Goal: Transaction & Acquisition: Purchase product/service

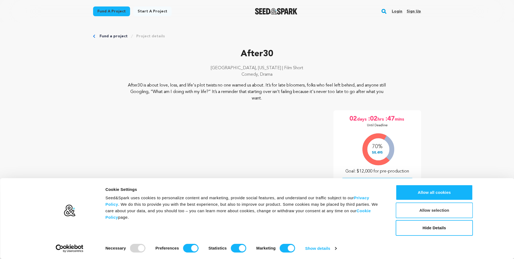
click at [437, 212] on button "Allow selection" at bounding box center [434, 210] width 77 height 16
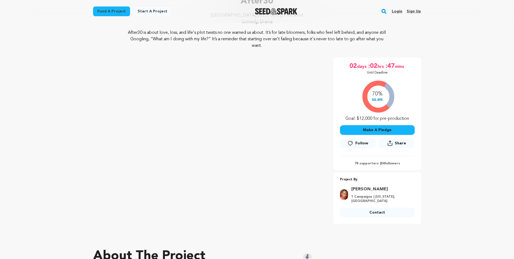
scroll to position [62, 0]
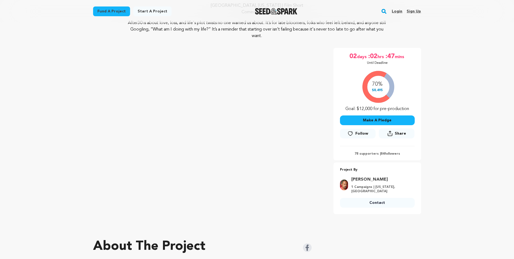
click at [379, 120] on button "Make A Pledge" at bounding box center [377, 120] width 75 height 10
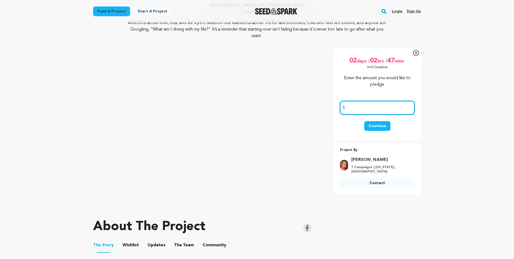
click at [366, 105] on input "number" at bounding box center [377, 108] width 75 height 14
type input "20"
click at [376, 126] on button "Continue" at bounding box center [378, 126] width 26 height 10
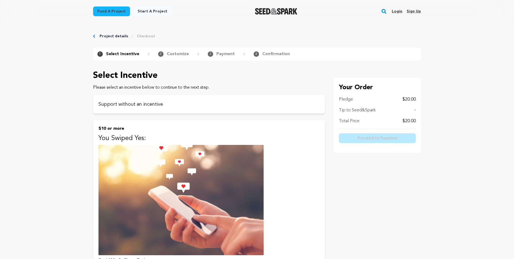
click at [185, 85] on p "Please select an incentive below to continue to the next step." at bounding box center [209, 87] width 232 height 6
click at [196, 105] on p "Support without an incentive" at bounding box center [209, 104] width 221 height 8
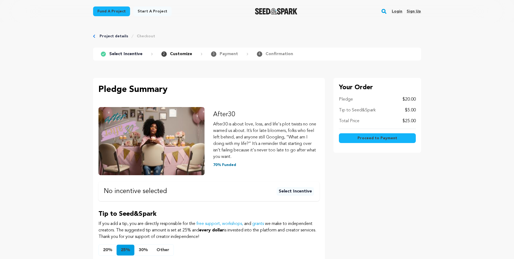
click at [383, 139] on span "Proceed to Payment" at bounding box center [378, 137] width 40 height 5
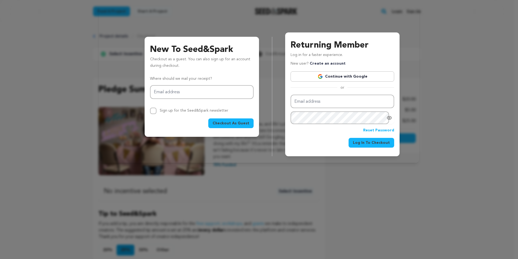
click at [229, 124] on span "Checkout As Guest" at bounding box center [231, 122] width 37 height 5
click at [199, 86] on input "Email address" at bounding box center [202, 92] width 104 height 14
type input "lynette.roqueta@gmail.com"
click at [232, 124] on span "Checkout As Guest" at bounding box center [231, 122] width 37 height 5
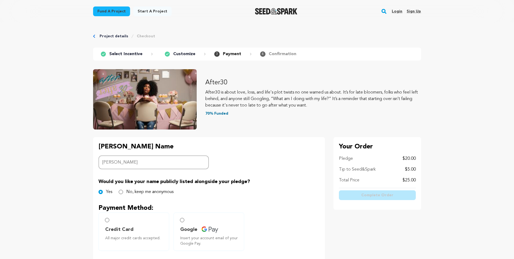
type input "Lynette R"
click at [148, 225] on span "Credit Card" at bounding box center [134, 229] width 59 height 8
radio input "true"
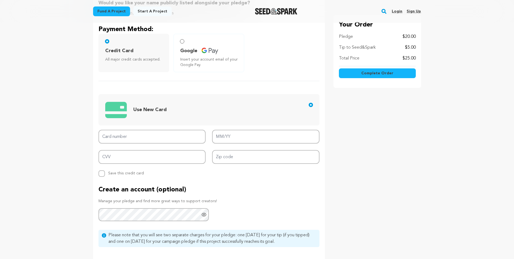
scroll to position [185, 0]
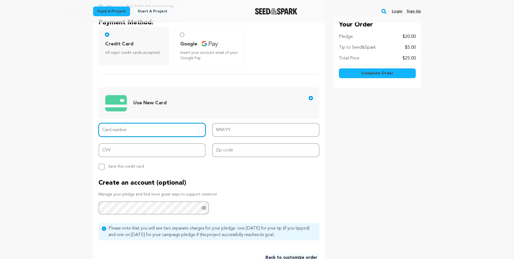
click at [145, 133] on input "Card number" at bounding box center [152, 130] width 107 height 14
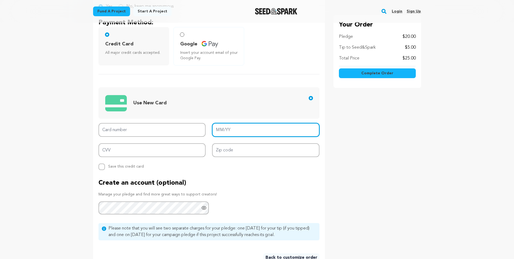
click at [252, 125] on input "MM/YY" at bounding box center [265, 130] width 107 height 14
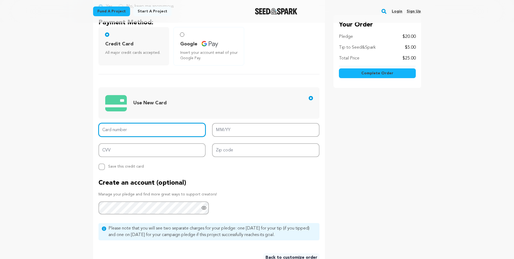
click at [153, 132] on input "Card number" at bounding box center [152, 130] width 107 height 14
type input "4266 8418 2845 5566"
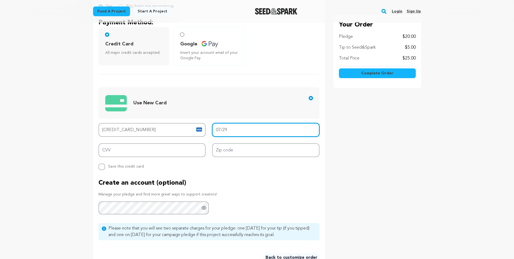
type input "07/29"
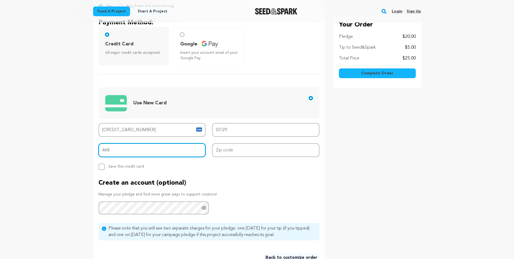
type input "468"
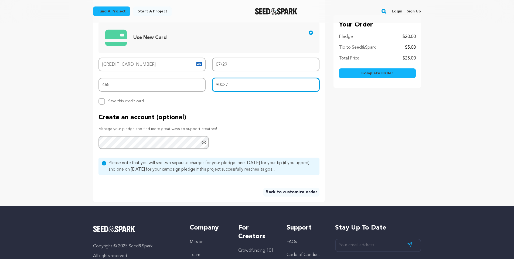
scroll to position [251, 0]
type input "90027"
click at [358, 71] on button "Complete Order" at bounding box center [377, 73] width 77 height 10
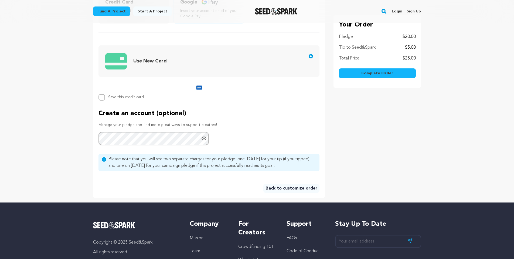
scroll to position [200, 0]
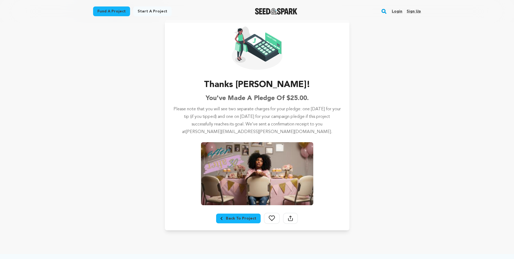
scroll to position [32, 0]
